Goal: Contribute content: Add original content to the website for others to see

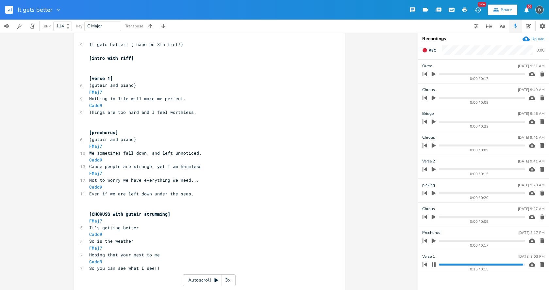
click at [432, 243] on icon "button" at bounding box center [434, 241] width 4 height 5
click at [434, 217] on icon "button" at bounding box center [434, 217] width 4 height 5
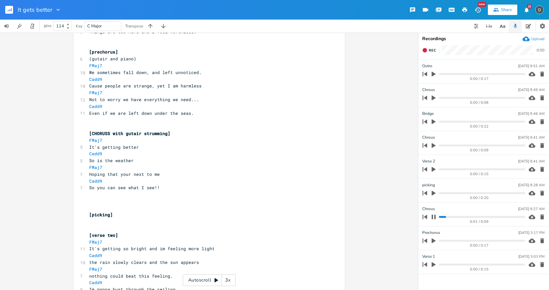
scroll to position [164, 0]
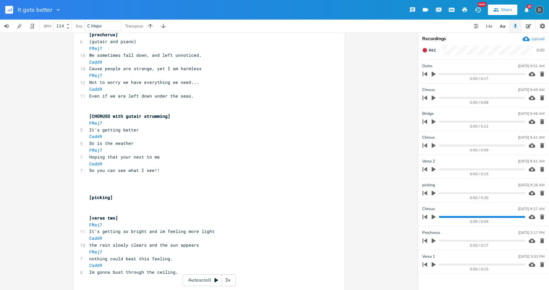
click at [433, 193] on icon "button" at bounding box center [434, 193] width 4 height 5
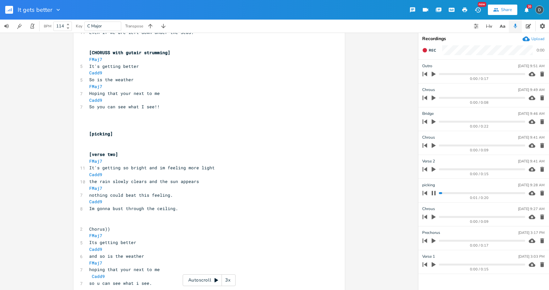
scroll to position [230, 0]
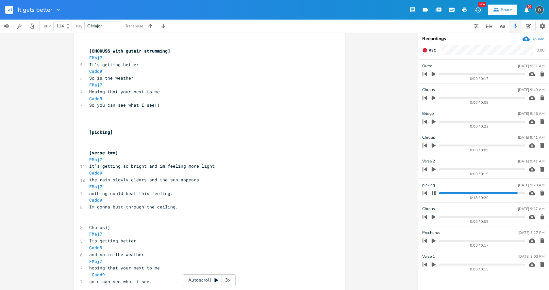
click at [434, 170] on icon "button" at bounding box center [434, 169] width 4 height 5
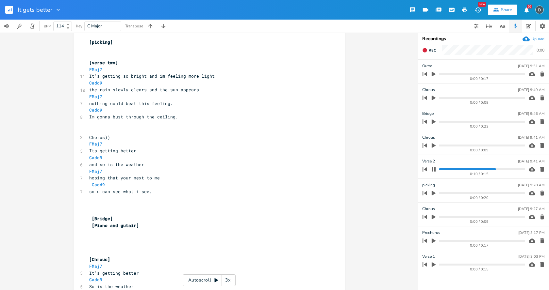
scroll to position [328, 0]
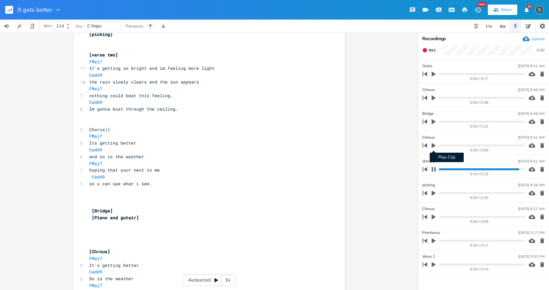
click at [434, 146] on icon "button" at bounding box center [434, 145] width 4 height 5
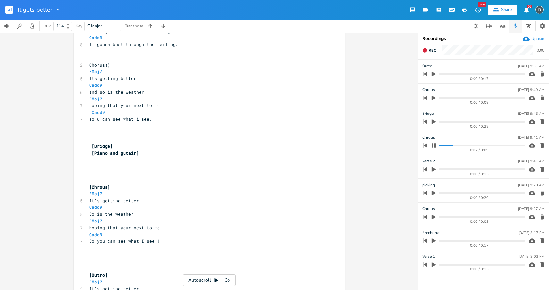
scroll to position [393, 0]
click at [434, 122] on icon "button" at bounding box center [434, 122] width 4 height 5
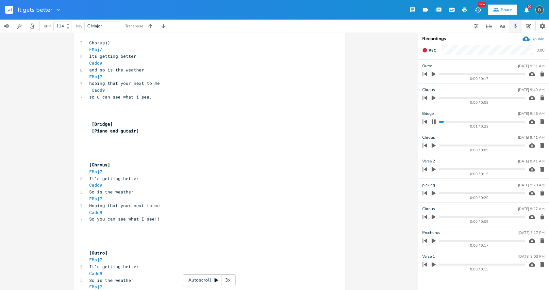
scroll to position [426, 0]
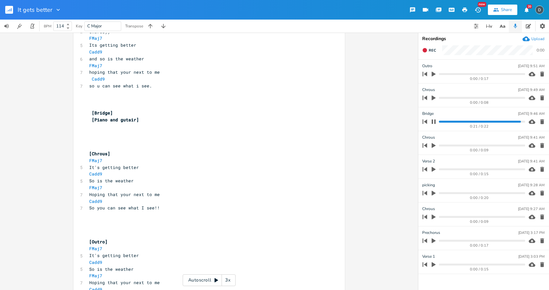
click at [433, 98] on icon "button" at bounding box center [434, 98] width 4 height 5
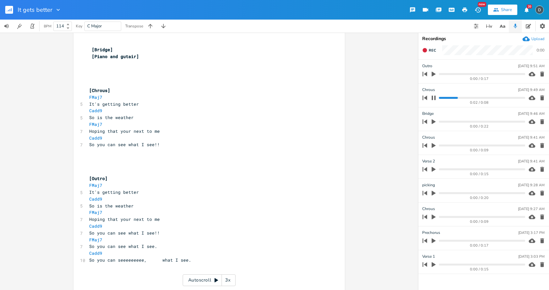
scroll to position [491, 0]
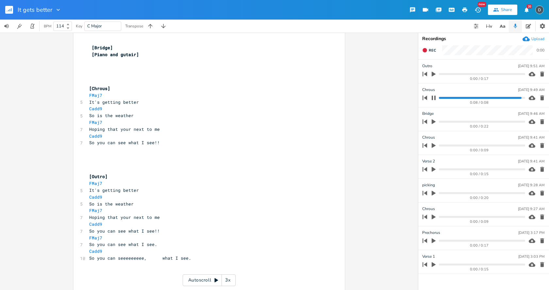
click at [434, 73] on icon "button" at bounding box center [434, 74] width 4 height 5
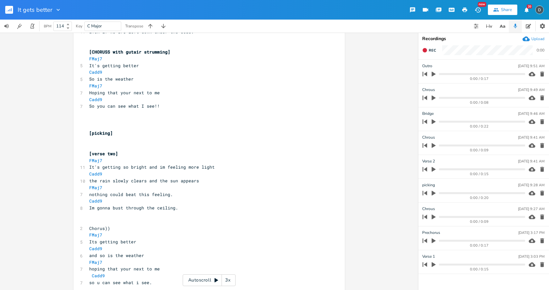
scroll to position [359, 0]
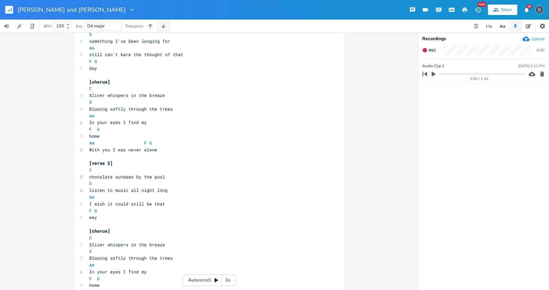
scroll to position [95, 0]
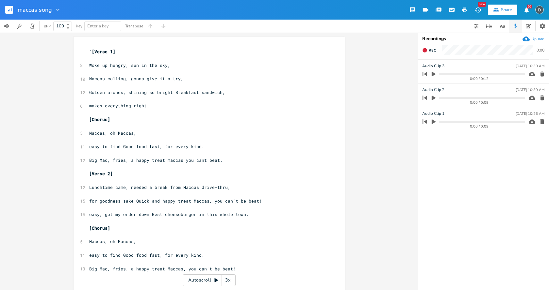
click at [433, 99] on icon "button" at bounding box center [434, 98] width 4 height 5
click at [433, 74] on icon "button" at bounding box center [434, 74] width 4 height 5
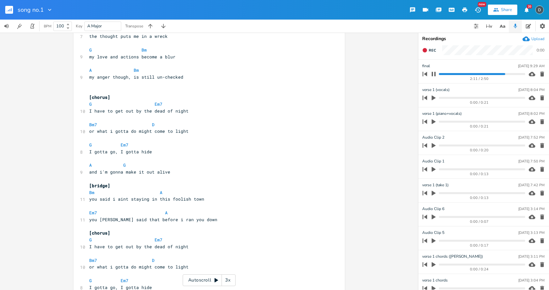
scroll to position [437, 0]
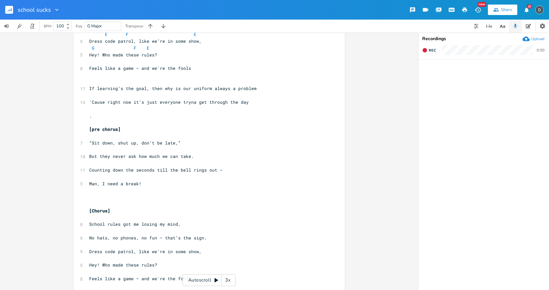
scroll to position [262, 0]
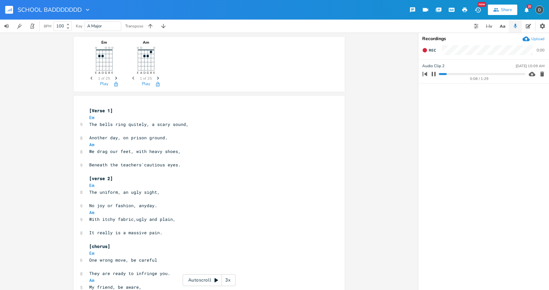
click at [501, 11] on div "Share" at bounding box center [506, 10] width 11 height 6
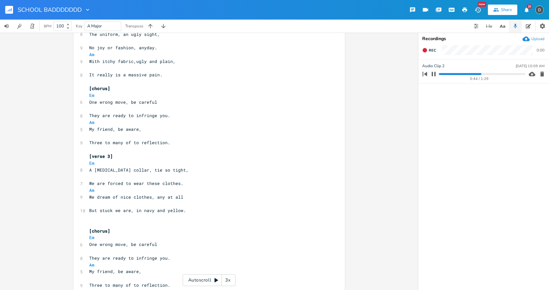
scroll to position [163, 0]
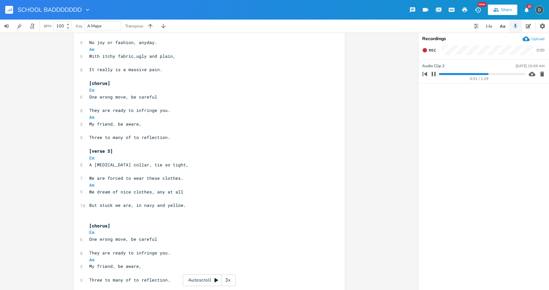
click at [173, 141] on pre "​" at bounding box center [206, 144] width 236 height 7
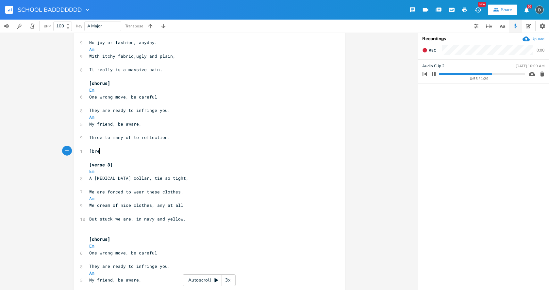
scroll to position [0, 12]
type textarea "[break]"
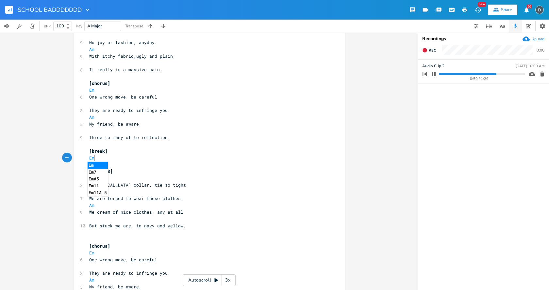
scroll to position [0, 7]
type textarea "Em Am"
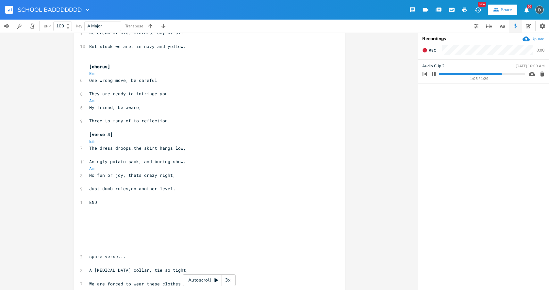
scroll to position [359, 0]
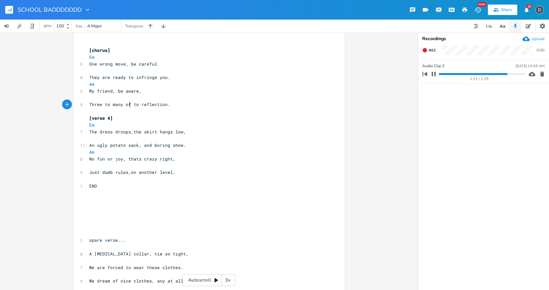
click at [127, 104] on span "Three to many of to reflection." at bounding box center [129, 105] width 81 height 6
type textarea "f"
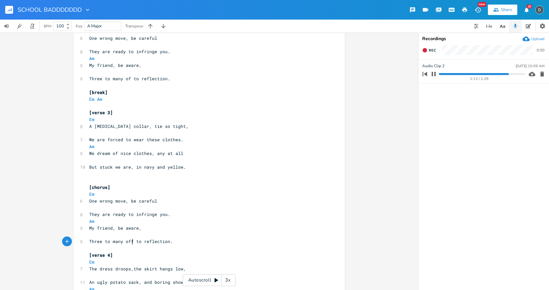
scroll to position [196, 0]
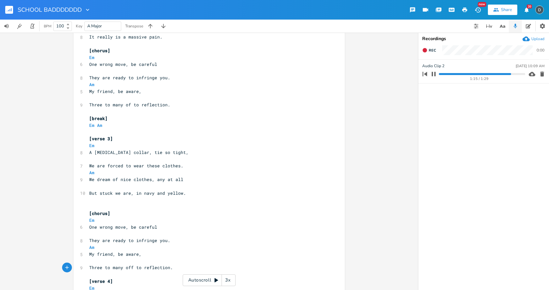
click at [128, 104] on span "Three to many of to reflection." at bounding box center [129, 105] width 81 height 6
type textarea "f"
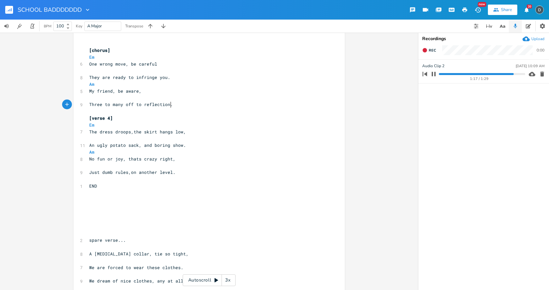
click at [174, 104] on pre "Three to many off to reflection." at bounding box center [206, 104] width 236 height 7
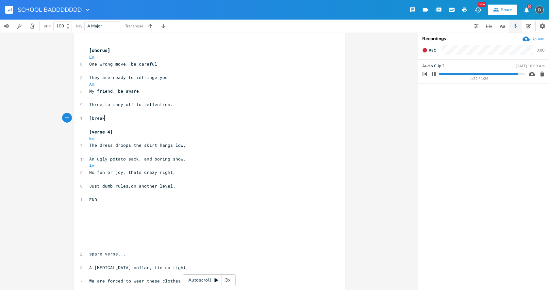
type textarea "[break]"
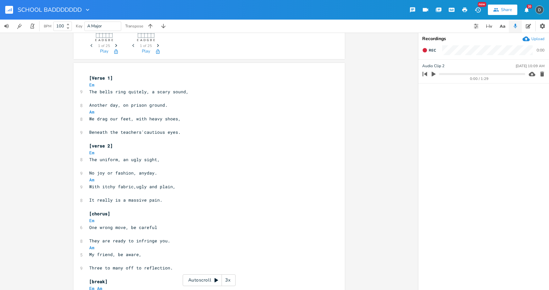
scroll to position [0, 0]
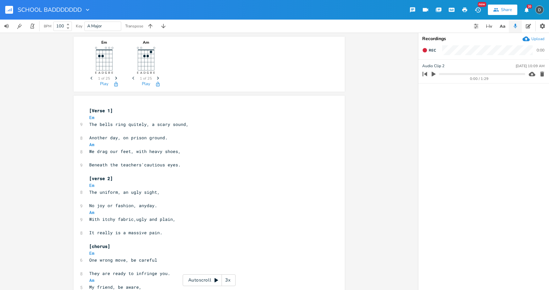
type textarea "Em Am"
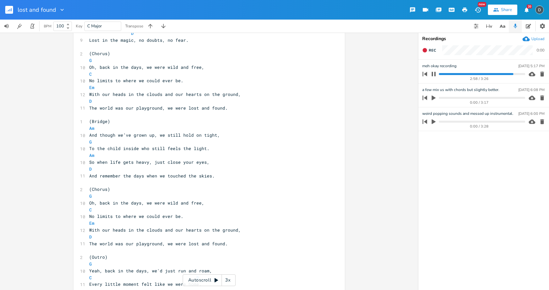
scroll to position [517, 0]
